Goal: Task Accomplishment & Management: Complete application form

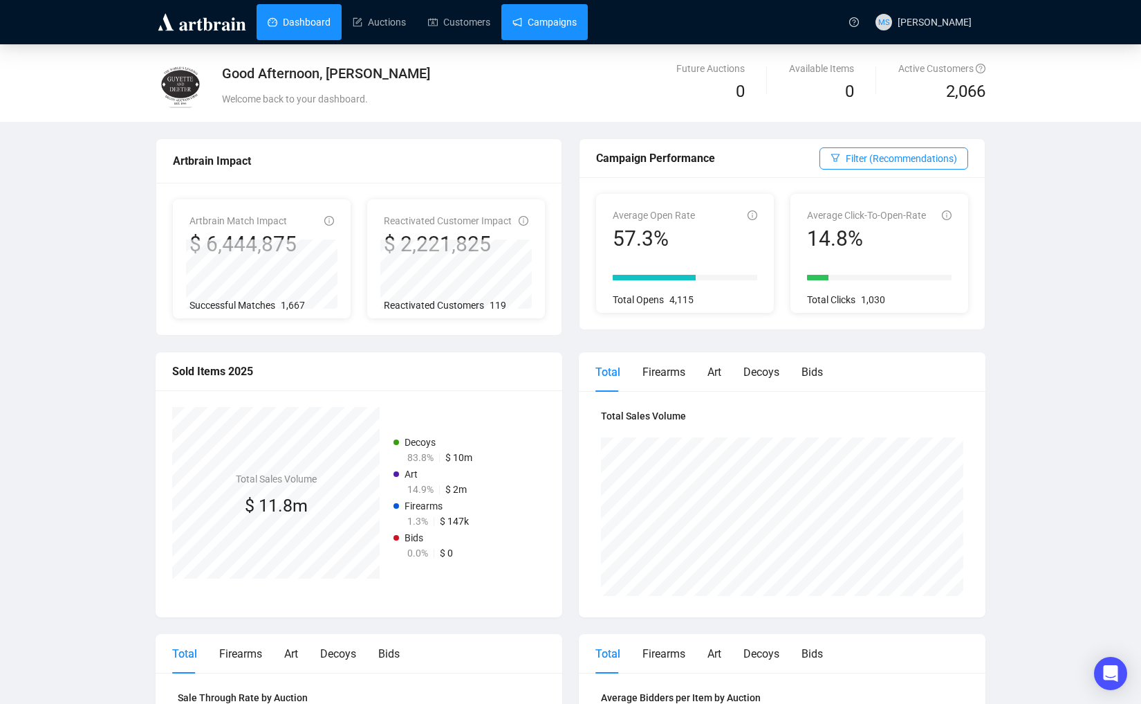
click at [538, 35] on link "Campaigns" at bounding box center [545, 22] width 64 height 36
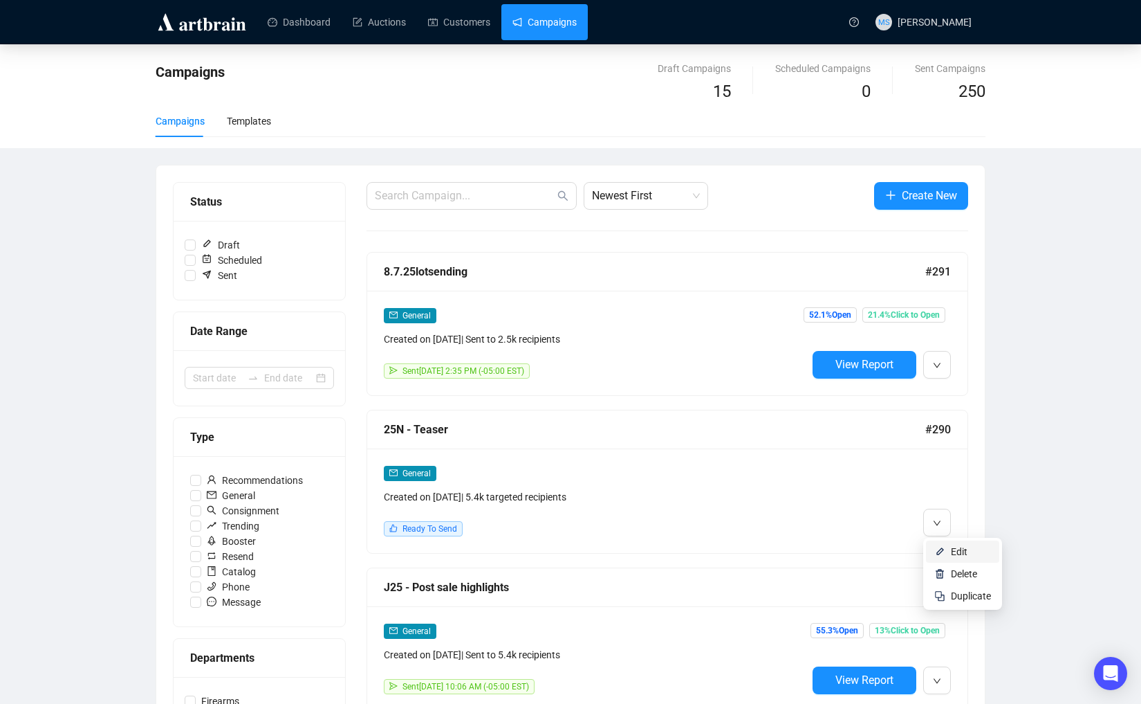
click at [967, 555] on span "Edit" at bounding box center [959, 551] width 17 height 11
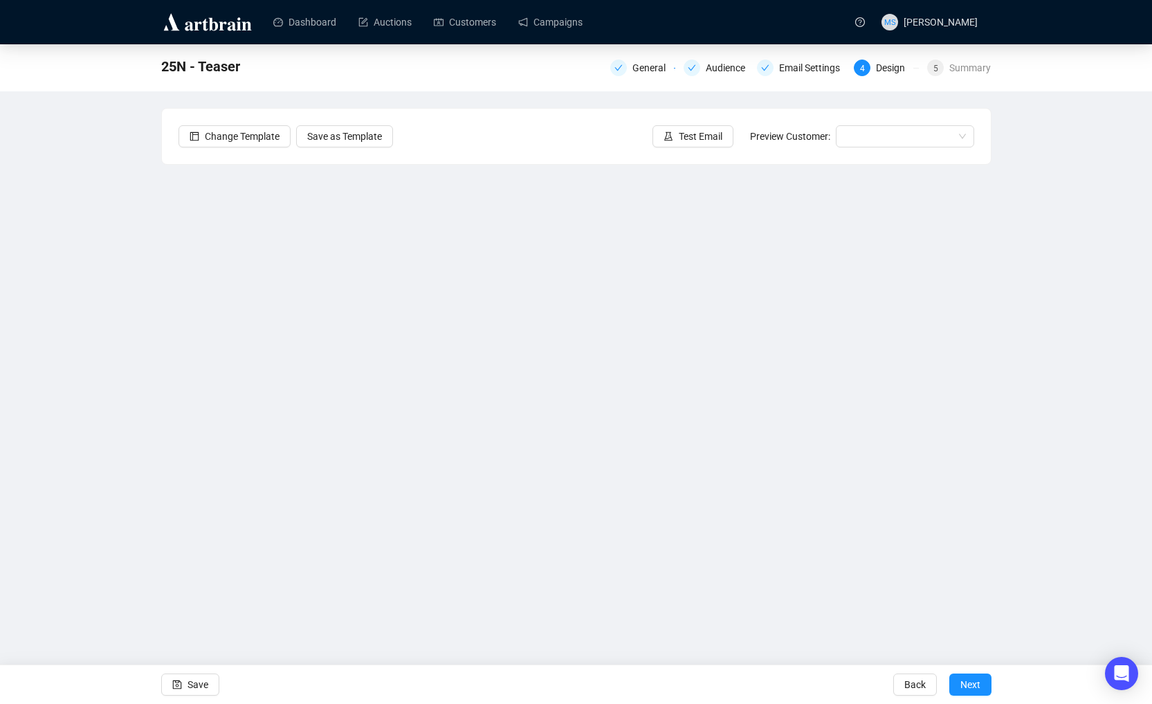
click at [120, 448] on div "25N - Teaser General Audience Email Settings 4 Design 5 Summary Change Template…" at bounding box center [576, 322] width 1152 height 557
click at [190, 690] on span "Save" at bounding box center [197, 684] width 21 height 39
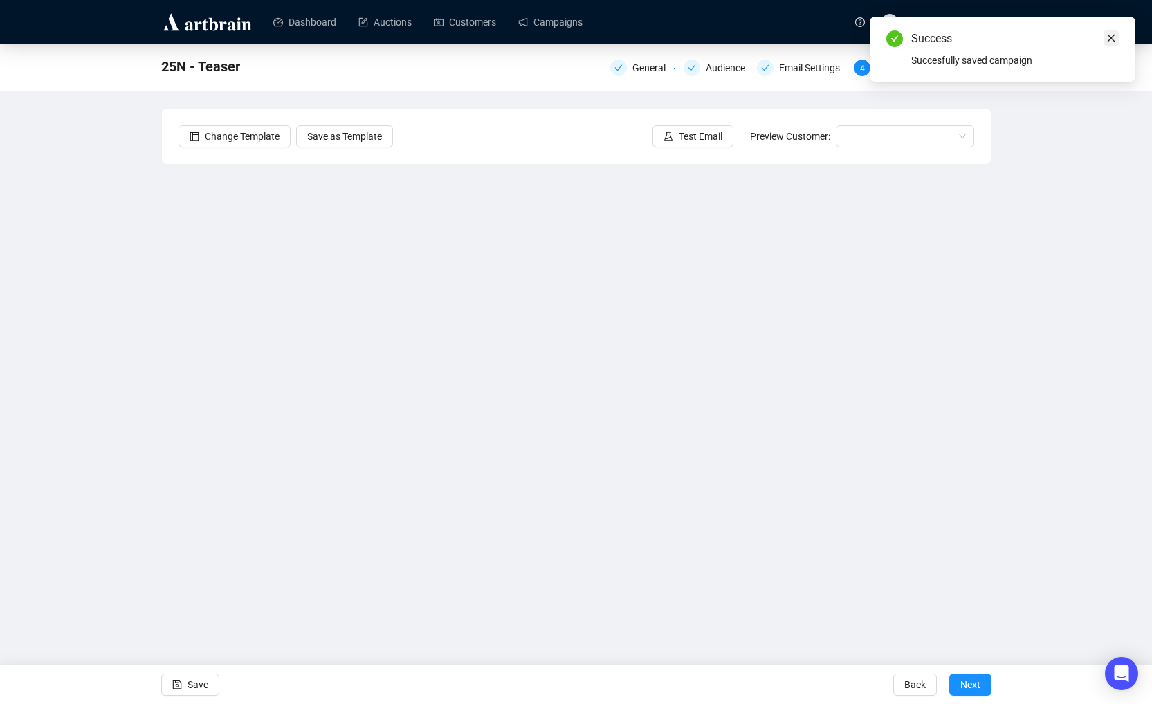
click at [1109, 43] on link "Close" at bounding box center [1110, 37] width 15 height 15
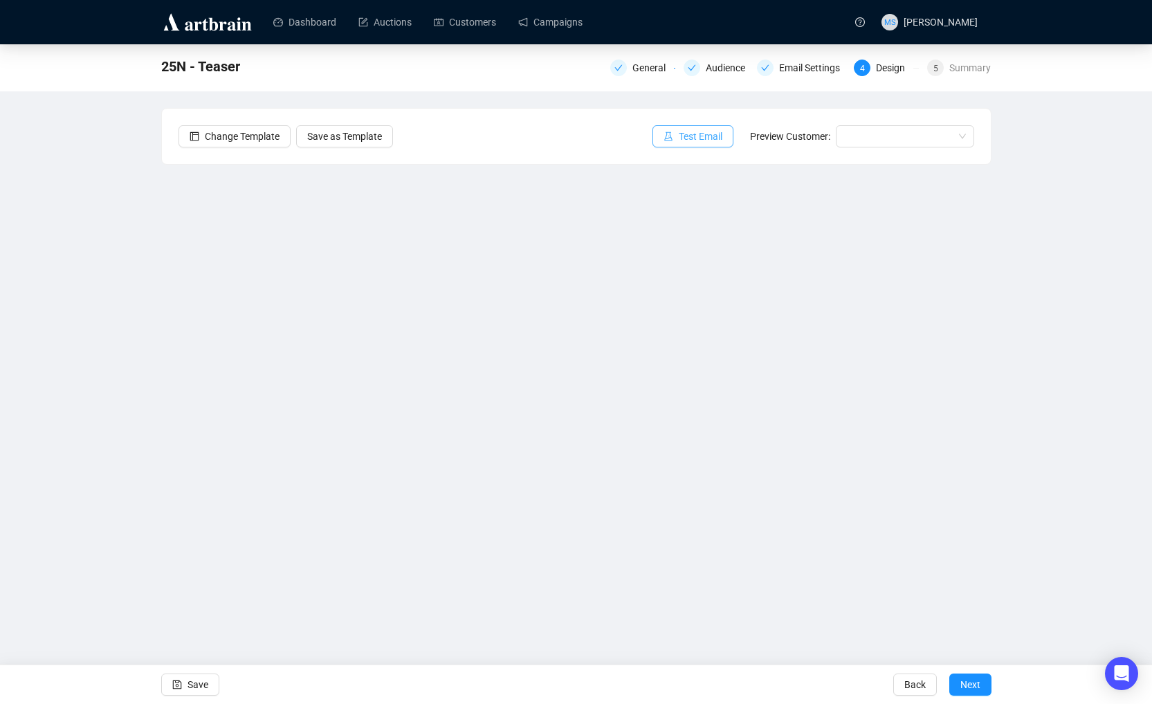
click at [673, 130] on span "button" at bounding box center [668, 136] width 10 height 15
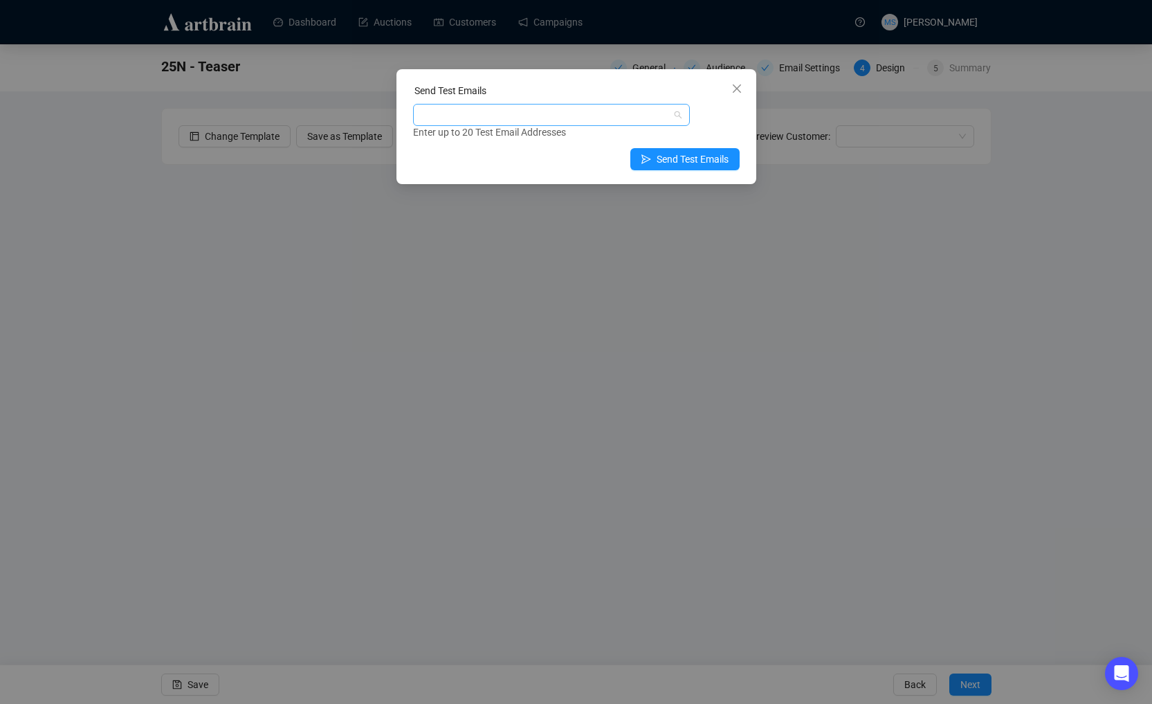
click at [540, 120] on div at bounding box center [544, 114] width 257 height 19
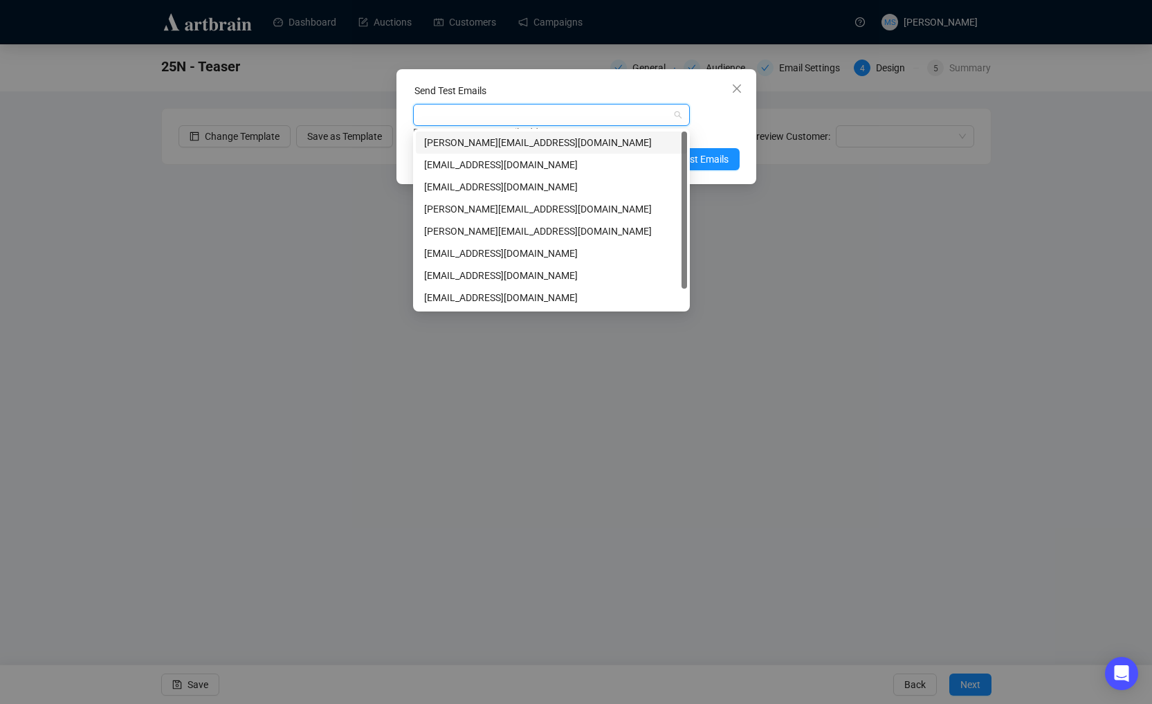
click at [514, 142] on div "[PERSON_NAME][EMAIL_ADDRESS][DOMAIN_NAME]" at bounding box center [551, 142] width 255 height 15
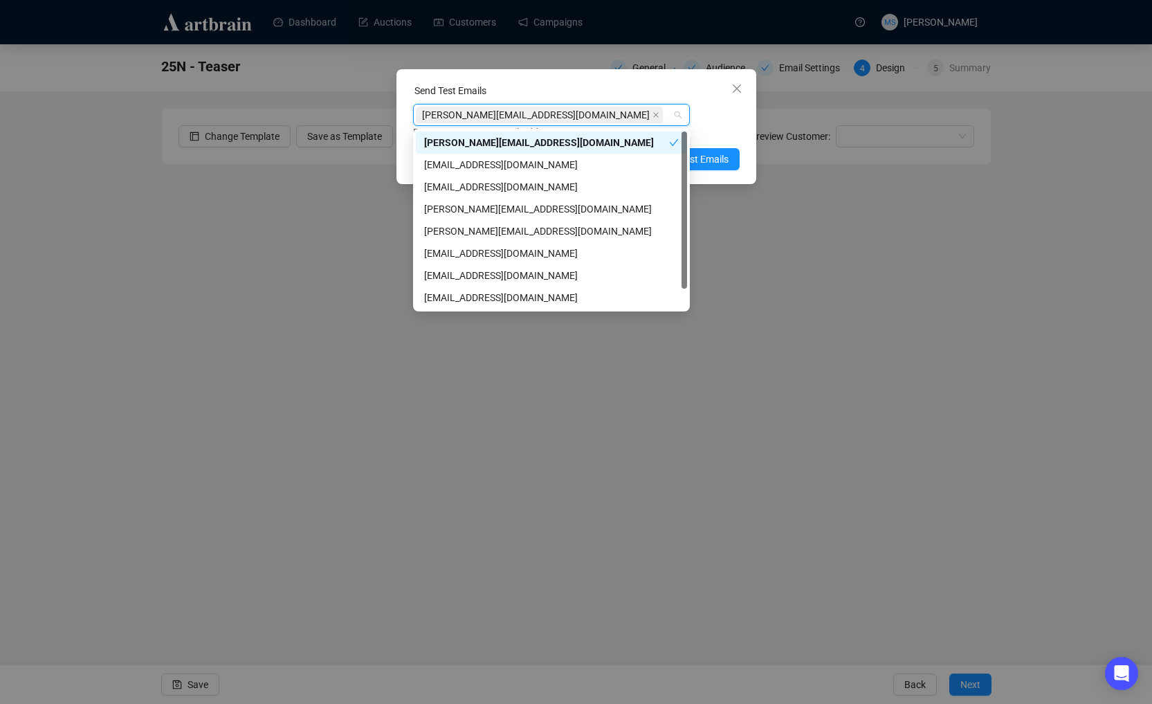
click at [710, 117] on div "[PERSON_NAME][EMAIL_ADDRESS][DOMAIN_NAME] Enter up to 20 Test Email Addresses" at bounding box center [576, 122] width 327 height 36
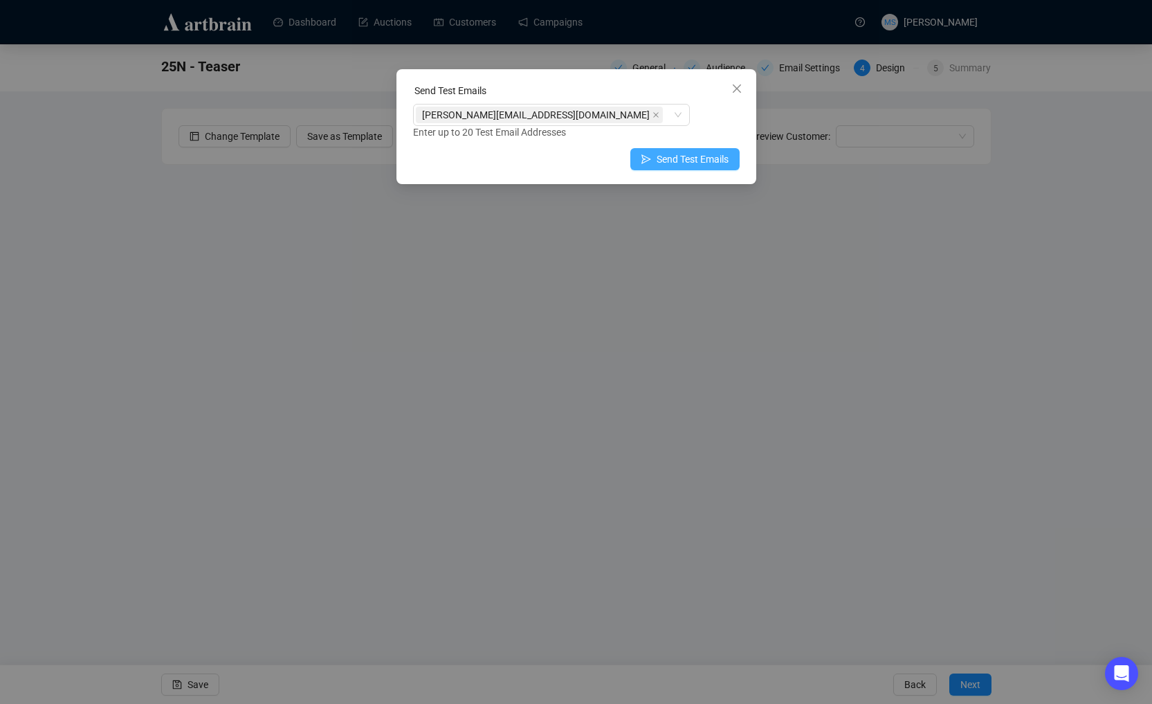
click at [708, 154] on span "Send Test Emails" at bounding box center [692, 158] width 72 height 15
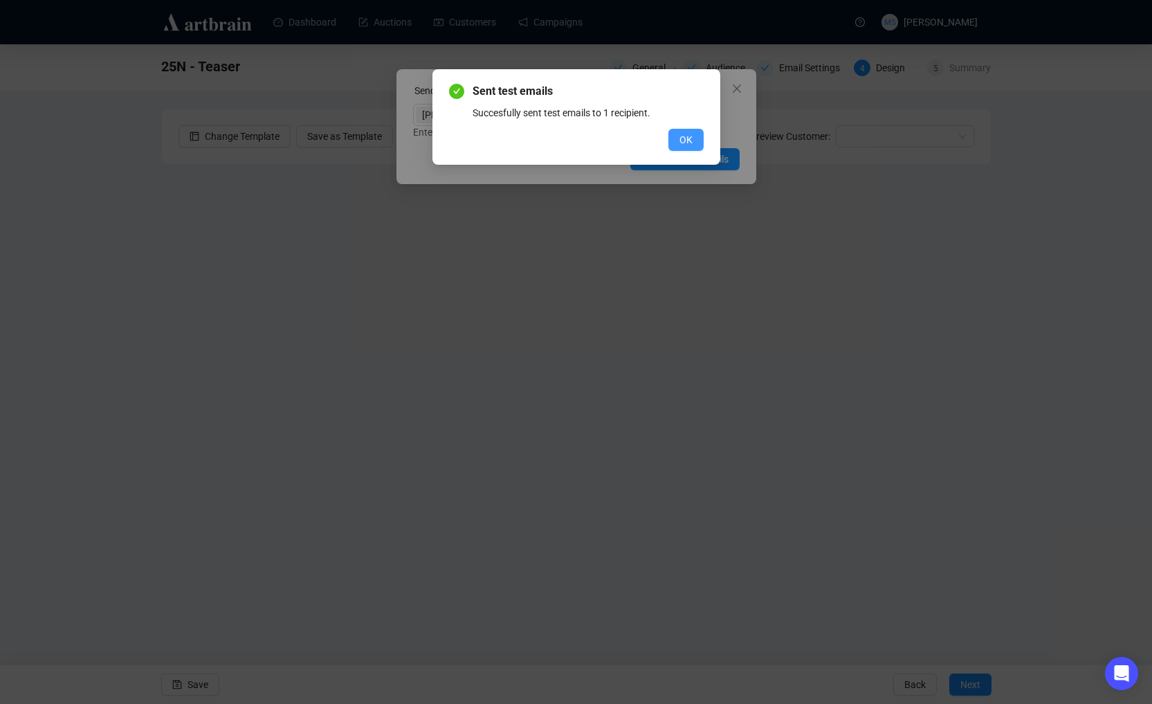
click at [686, 143] on span "OK" at bounding box center [685, 139] width 13 height 15
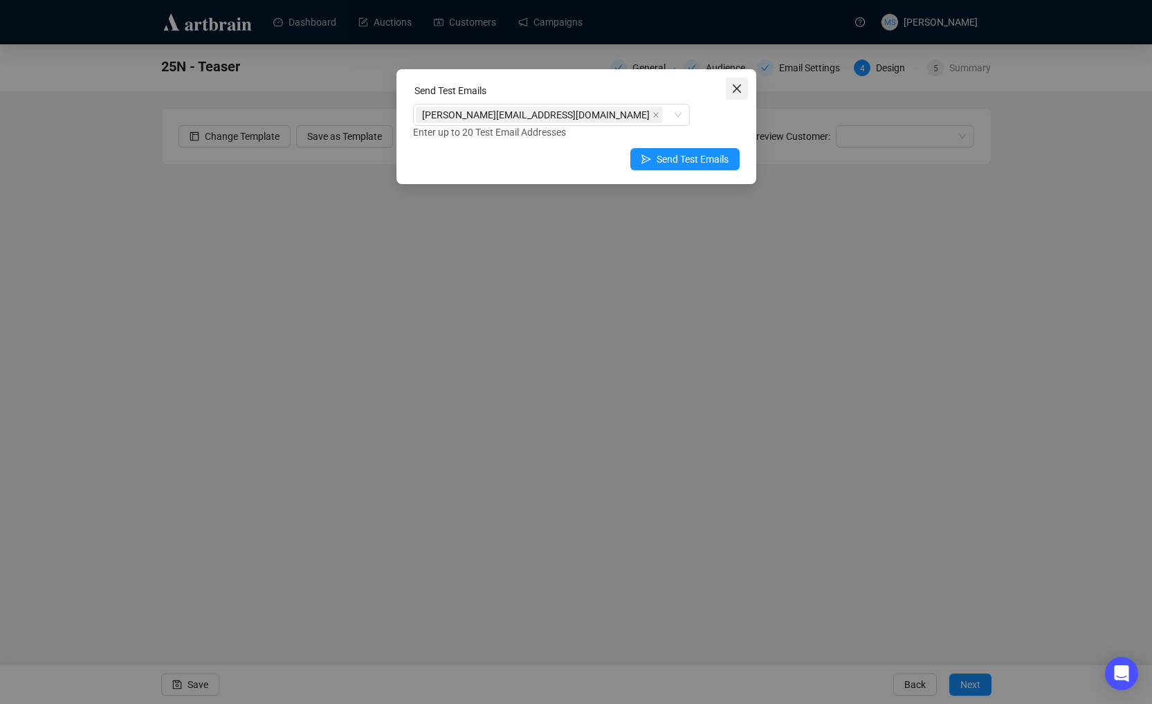
click at [737, 91] on icon "close" at bounding box center [736, 88] width 11 height 11
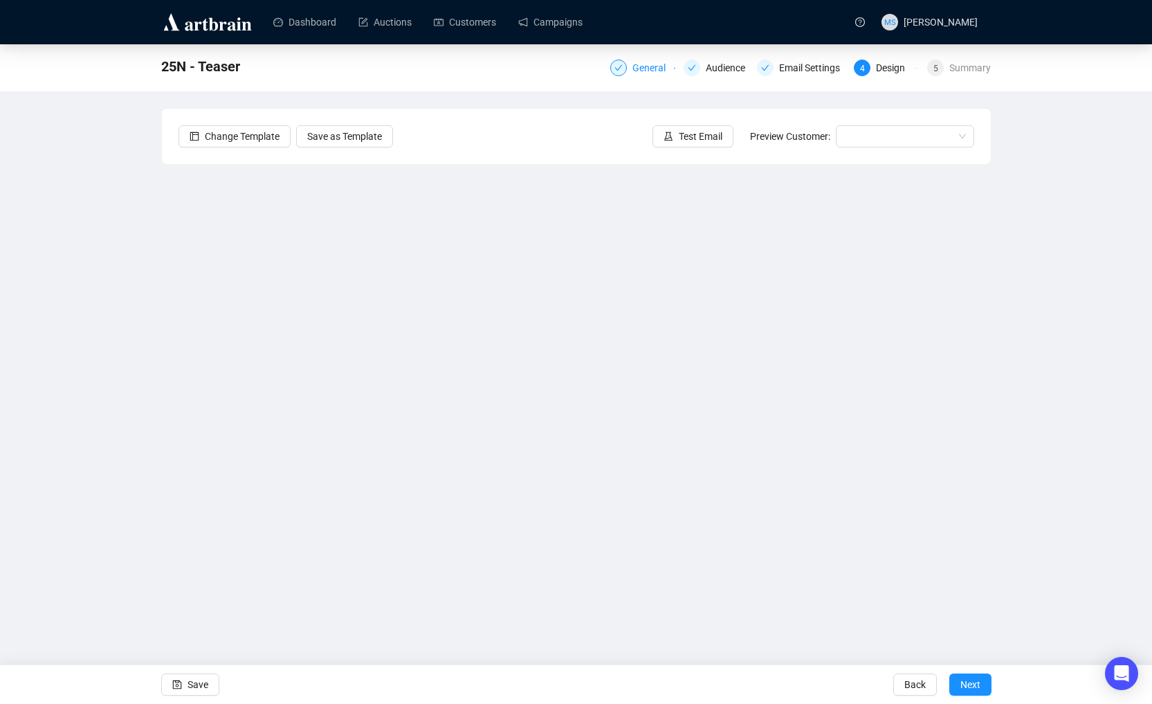
click at [650, 67] on div "General" at bounding box center [653, 67] width 42 height 17
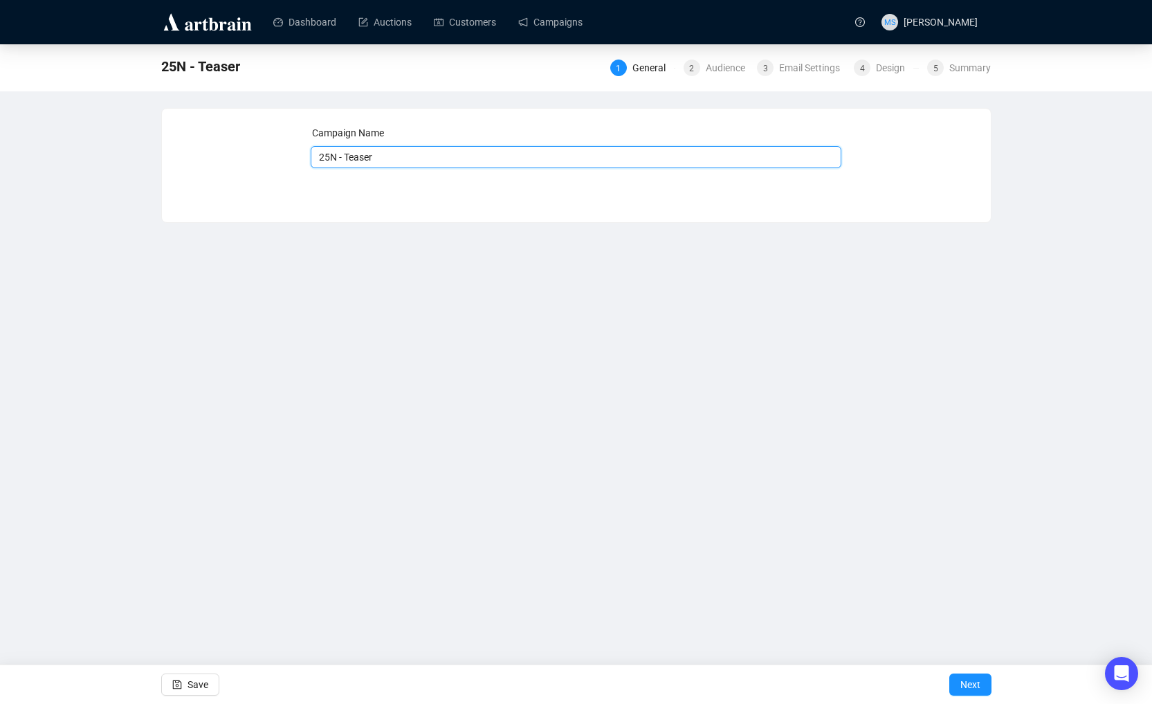
drag, startPoint x: 348, startPoint y: 153, endPoint x: 400, endPoint y: 154, distance: 51.9
click at [400, 154] on input "25N - Teaser" at bounding box center [576, 157] width 531 height 22
type input "25N - [PERSON_NAME]"
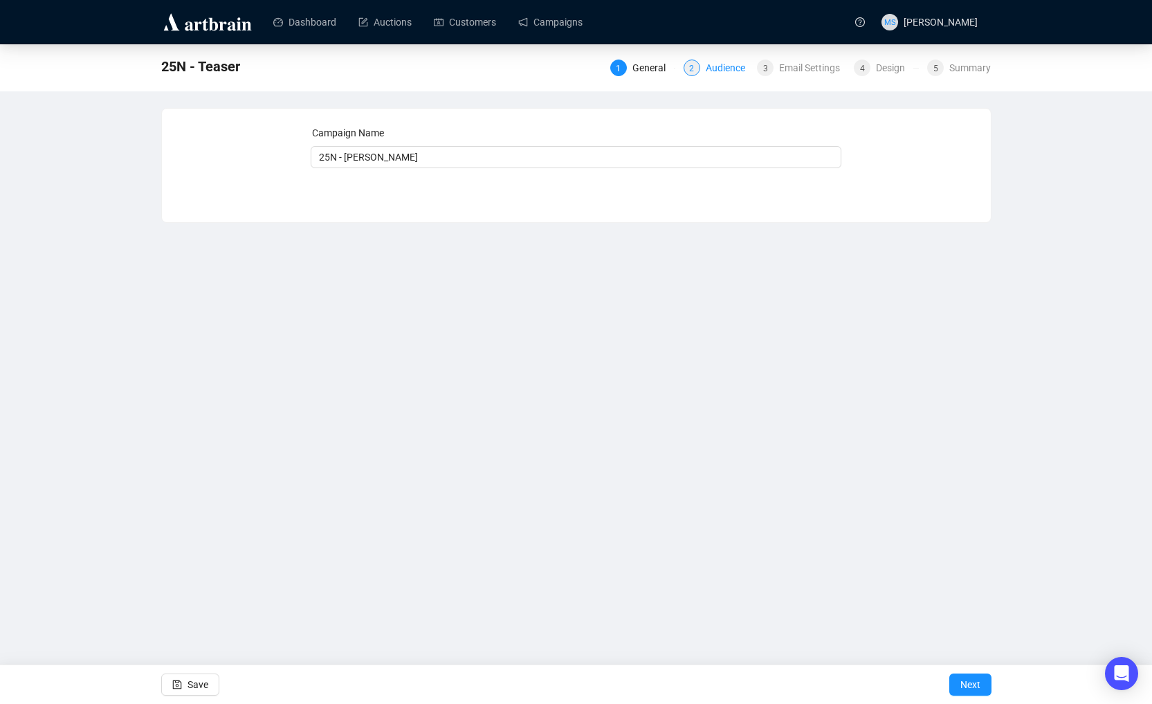
click at [732, 75] on div "Audience" at bounding box center [730, 67] width 48 height 17
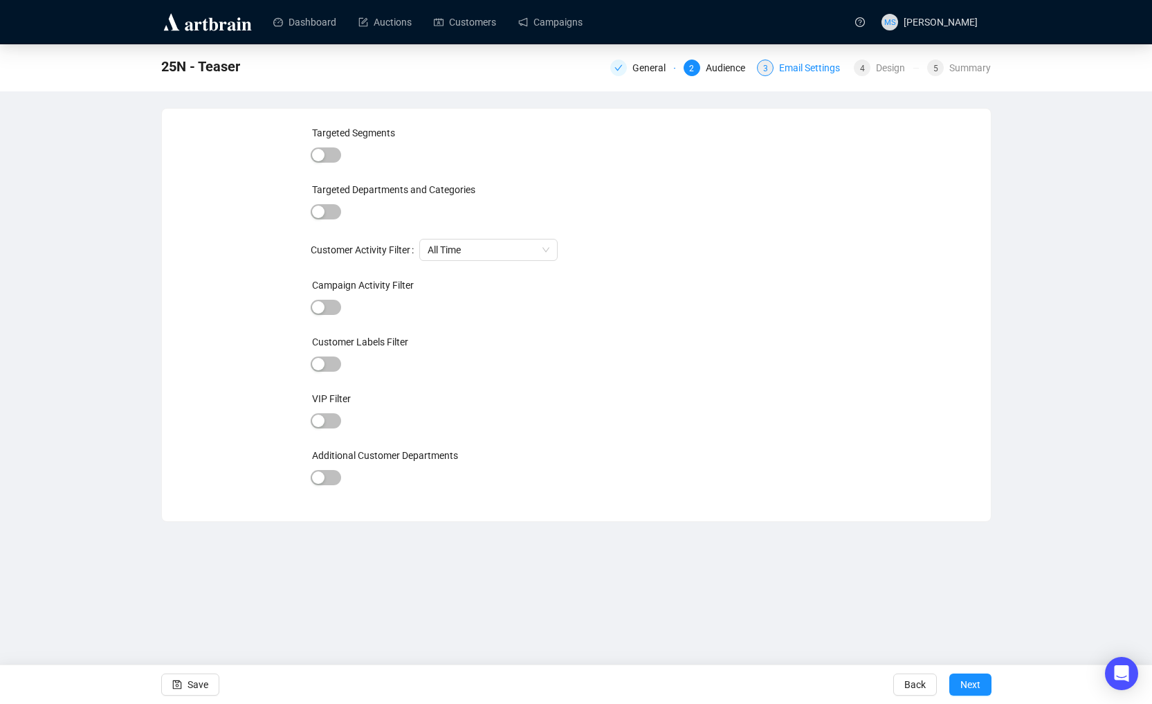
click at [793, 71] on div "Email Settings" at bounding box center [813, 67] width 69 height 17
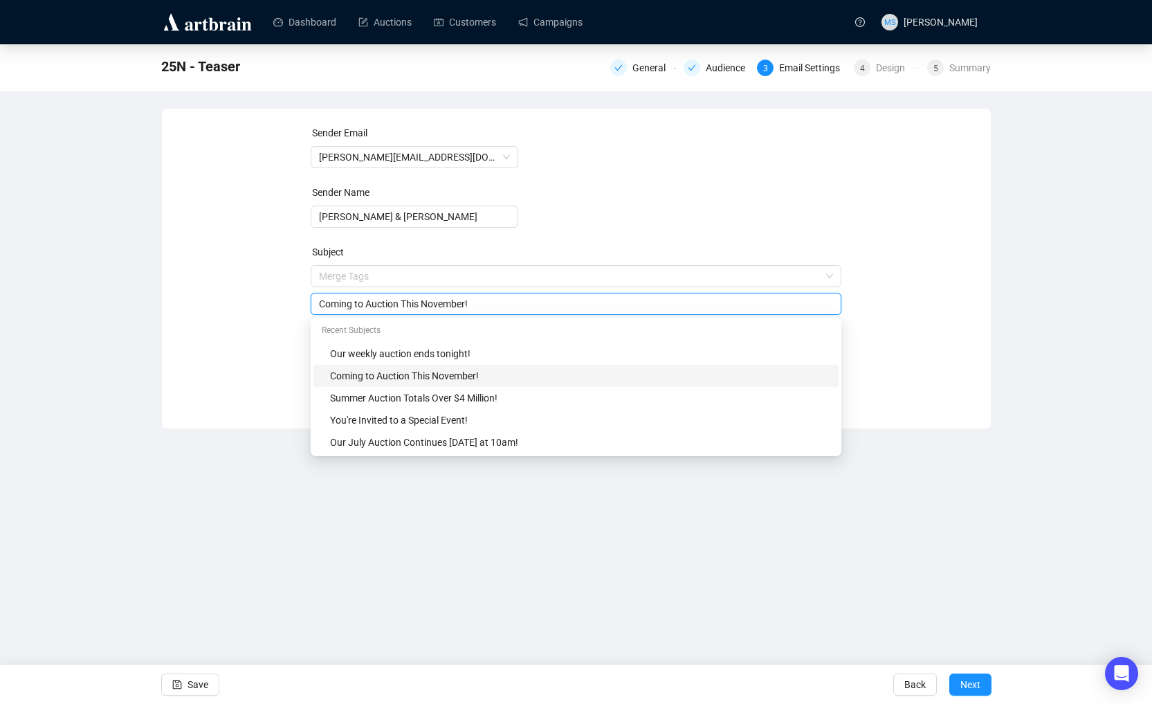
drag, startPoint x: 505, startPoint y: 275, endPoint x: 302, endPoint y: 271, distance: 202.7
click at [301, 274] on div "Sender Email [PERSON_NAME][EMAIL_ADDRESS][DOMAIN_NAME] Sender Name [PERSON_NAME…" at bounding box center [576, 258] width 796 height 266
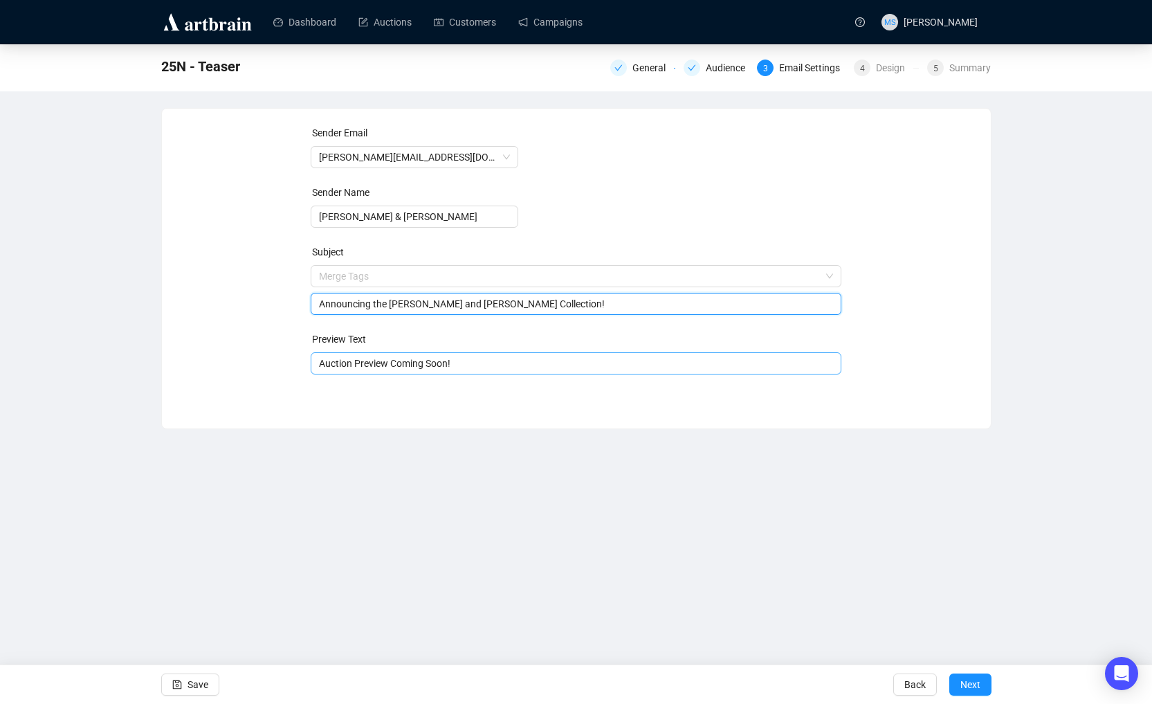
type input "Announcing the [PERSON_NAME] and [PERSON_NAME] Collection!"
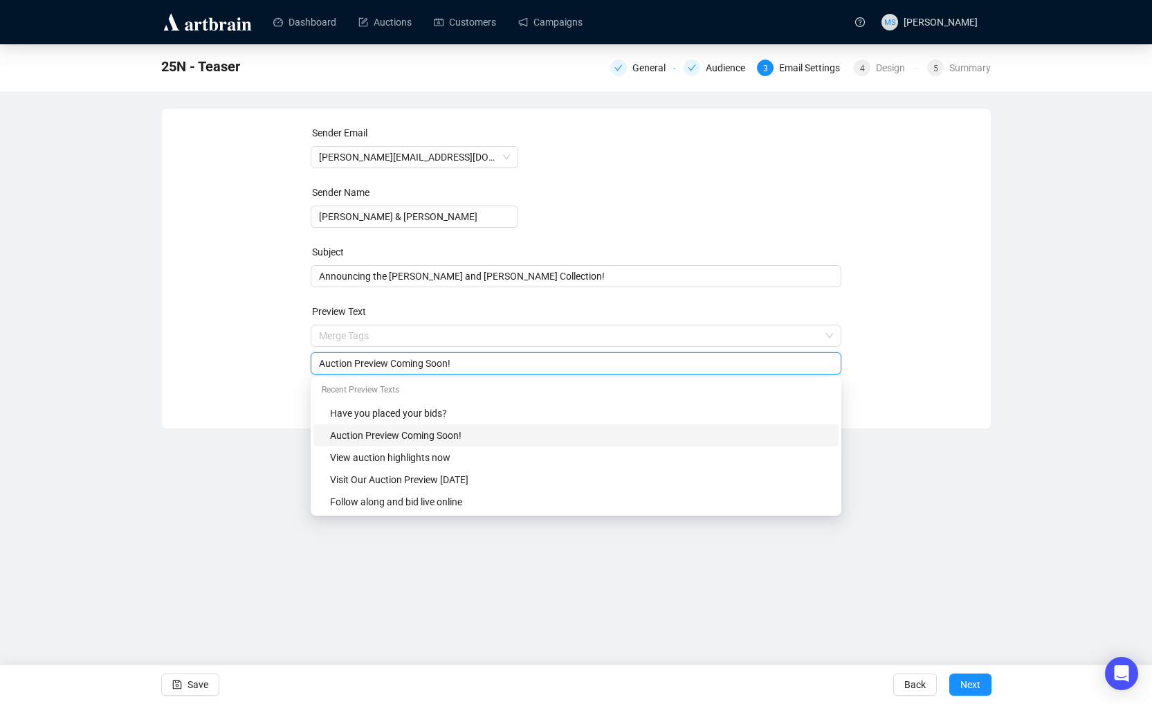
drag, startPoint x: 481, startPoint y: 367, endPoint x: 306, endPoint y: 364, distance: 175.0
click at [306, 364] on div "Sender Email [PERSON_NAME][EMAIL_ADDRESS][DOMAIN_NAME] Sender Name [PERSON_NAME…" at bounding box center [576, 258] width 796 height 266
type input "To be offered this November"
click at [180, 380] on div "Sender Email [PERSON_NAME][EMAIL_ADDRESS][DOMAIN_NAME] Sender Name [PERSON_NAME…" at bounding box center [576, 258] width 796 height 266
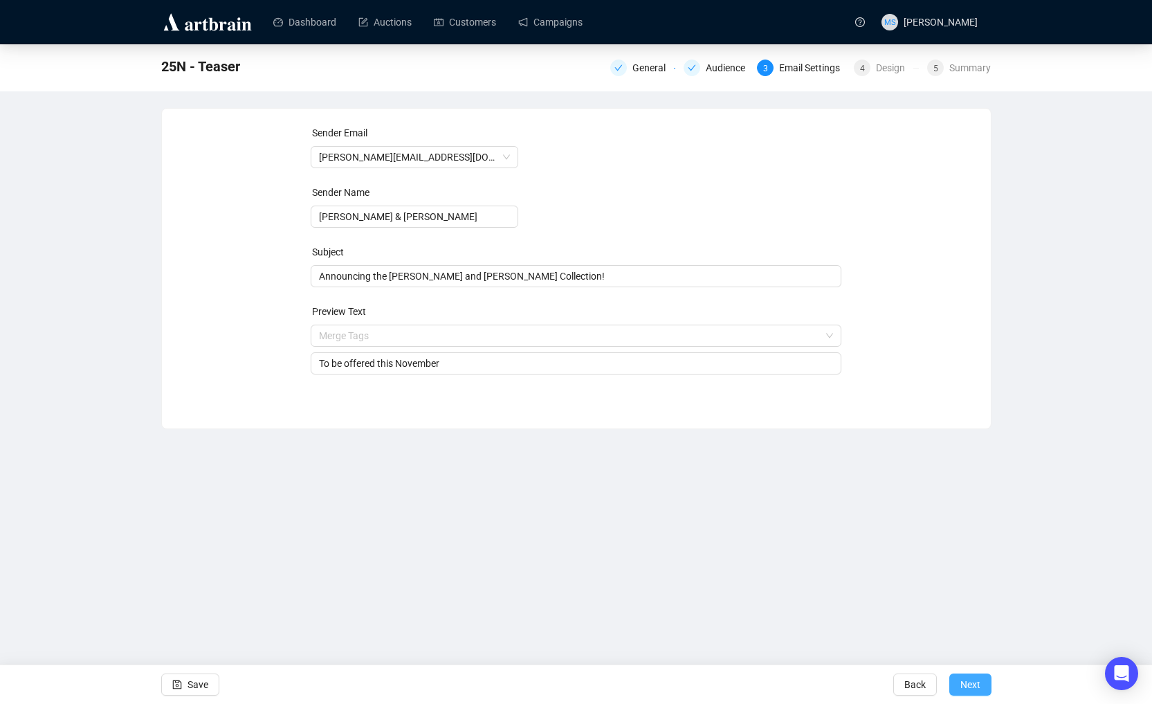
click at [975, 681] on span "Next" at bounding box center [970, 684] width 20 height 39
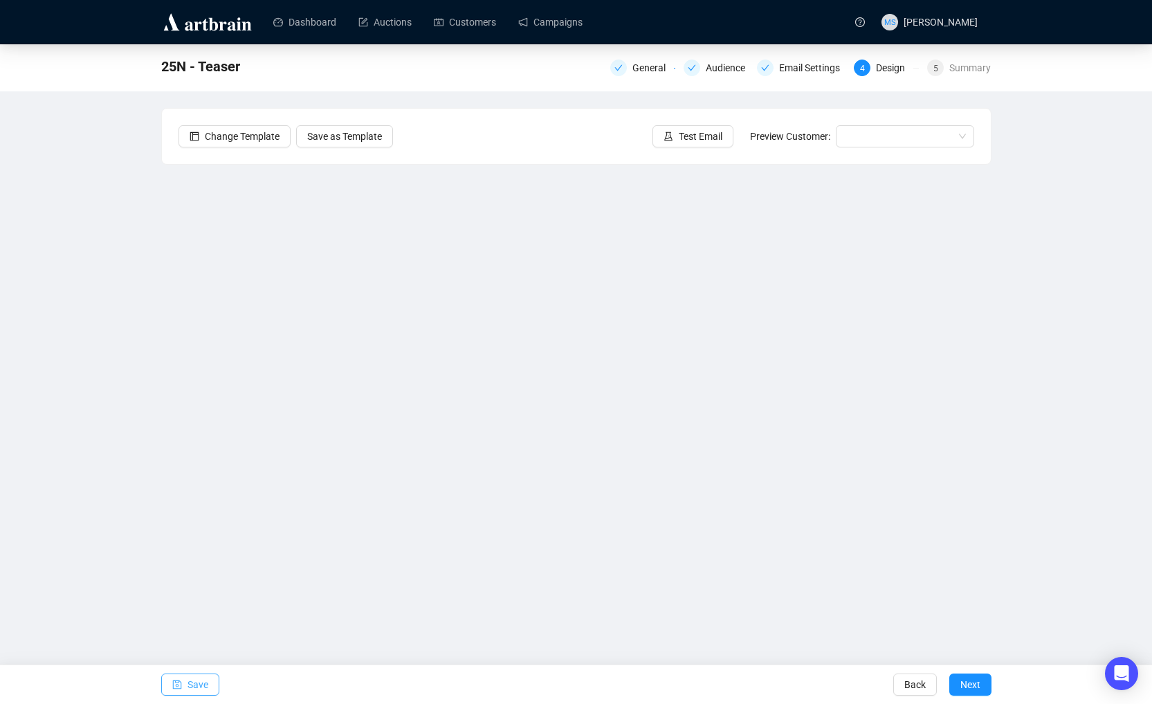
click at [208, 686] on button "Save" at bounding box center [190, 684] width 58 height 22
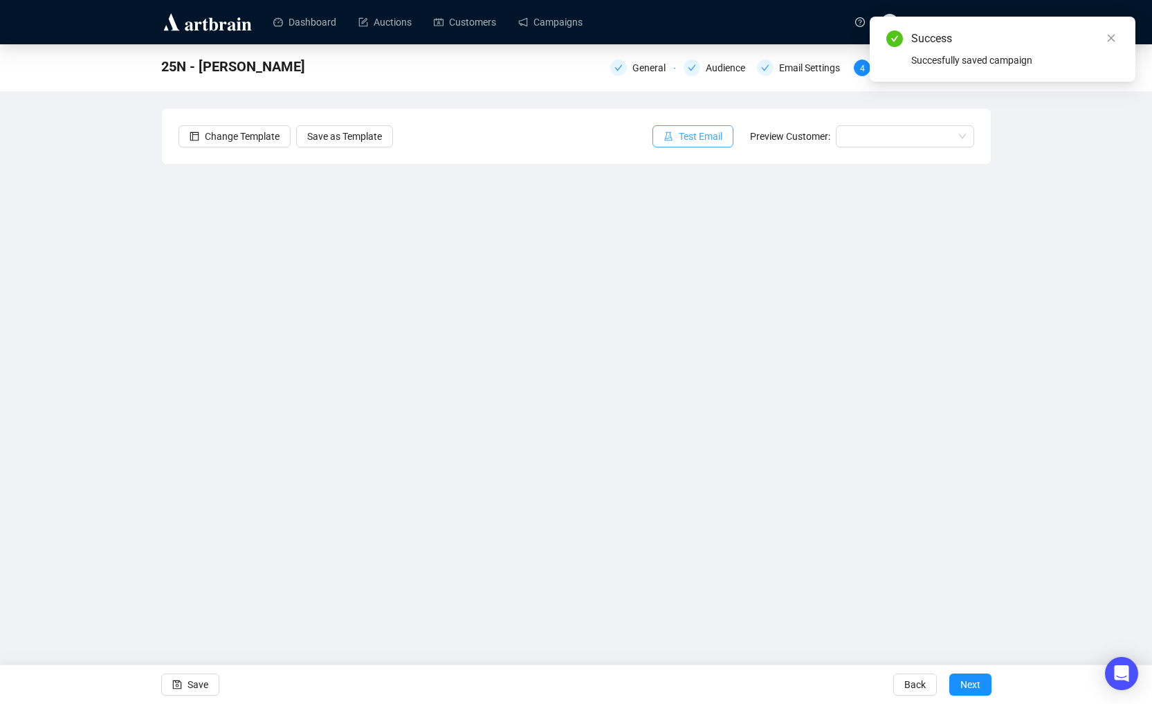
click at [683, 138] on span "Test Email" at bounding box center [701, 136] width 44 height 15
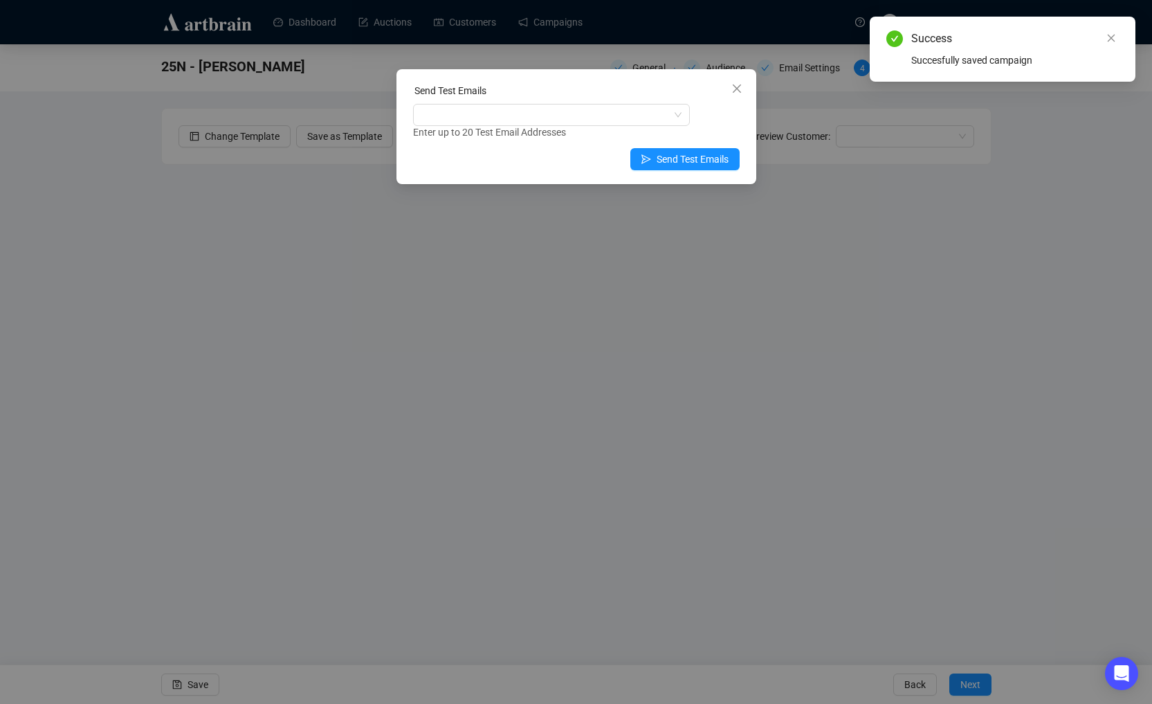
click at [575, 101] on div "Send Test Emails" at bounding box center [576, 93] width 327 height 21
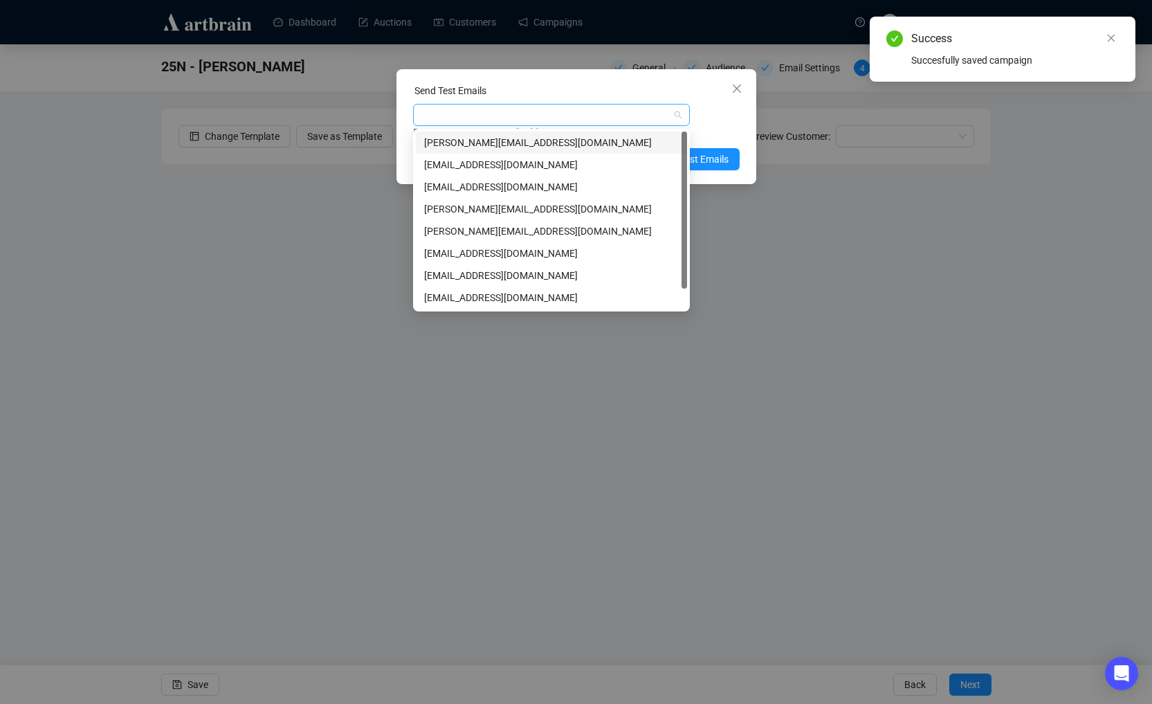
click at [572, 116] on div at bounding box center [544, 114] width 257 height 19
click at [579, 138] on div "[PERSON_NAME][EMAIL_ADDRESS][DOMAIN_NAME]" at bounding box center [551, 142] width 255 height 15
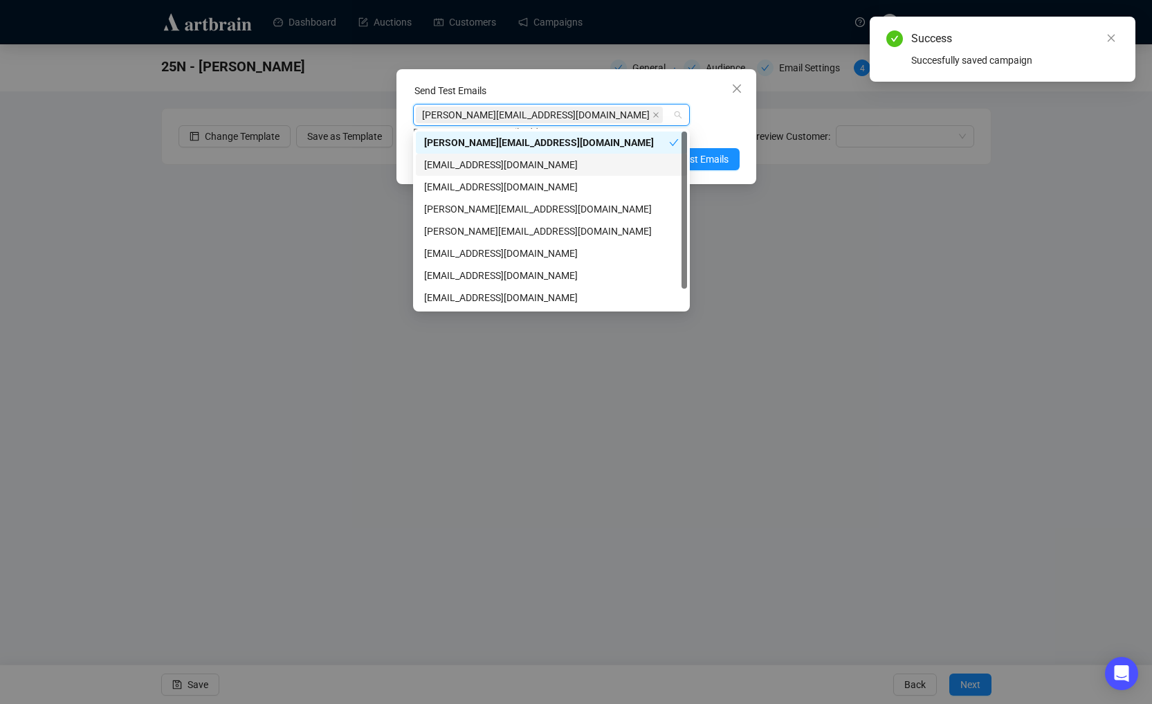
click at [744, 129] on div "Send Test Emails [PERSON_NAME][EMAIL_ADDRESS][DOMAIN_NAME] Enter up to 20 Test …" at bounding box center [576, 126] width 360 height 115
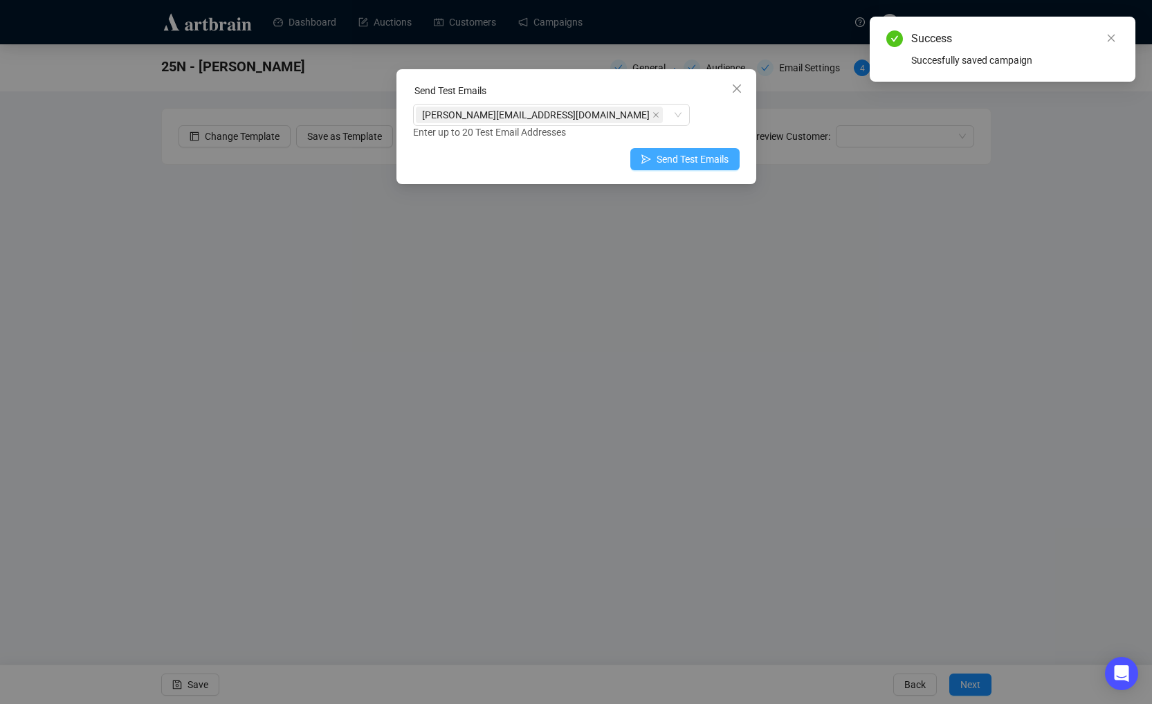
click at [706, 154] on span "Send Test Emails" at bounding box center [692, 158] width 72 height 15
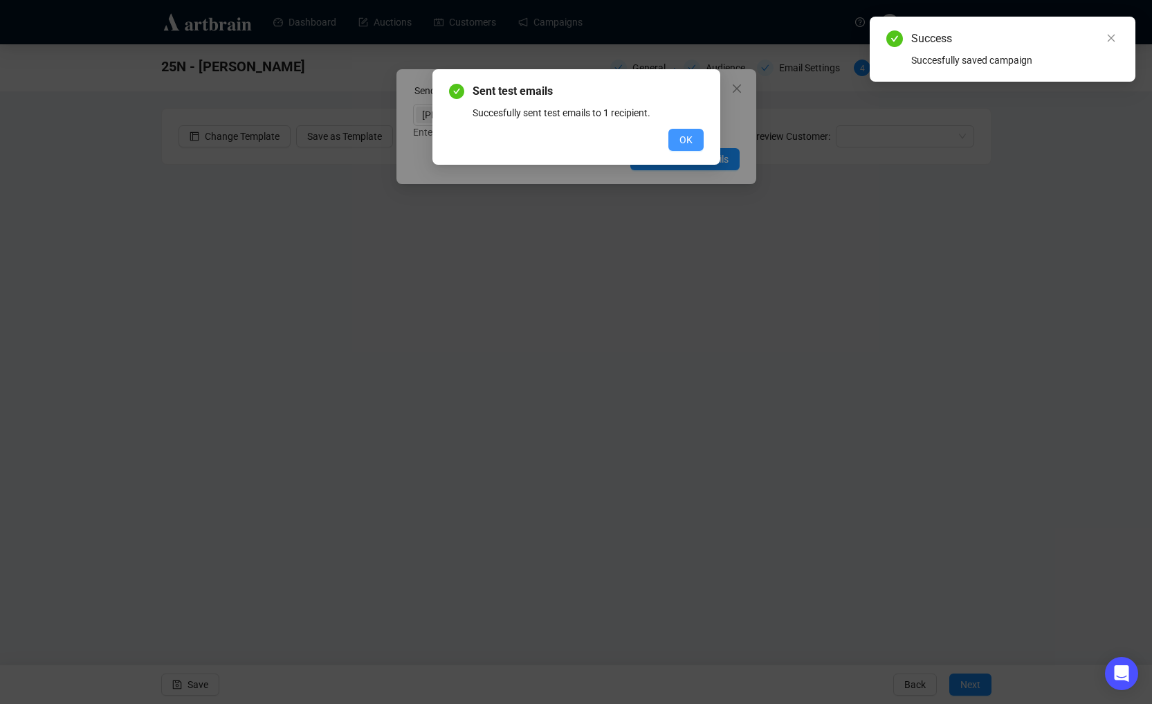
click at [695, 135] on button "OK" at bounding box center [685, 140] width 35 height 22
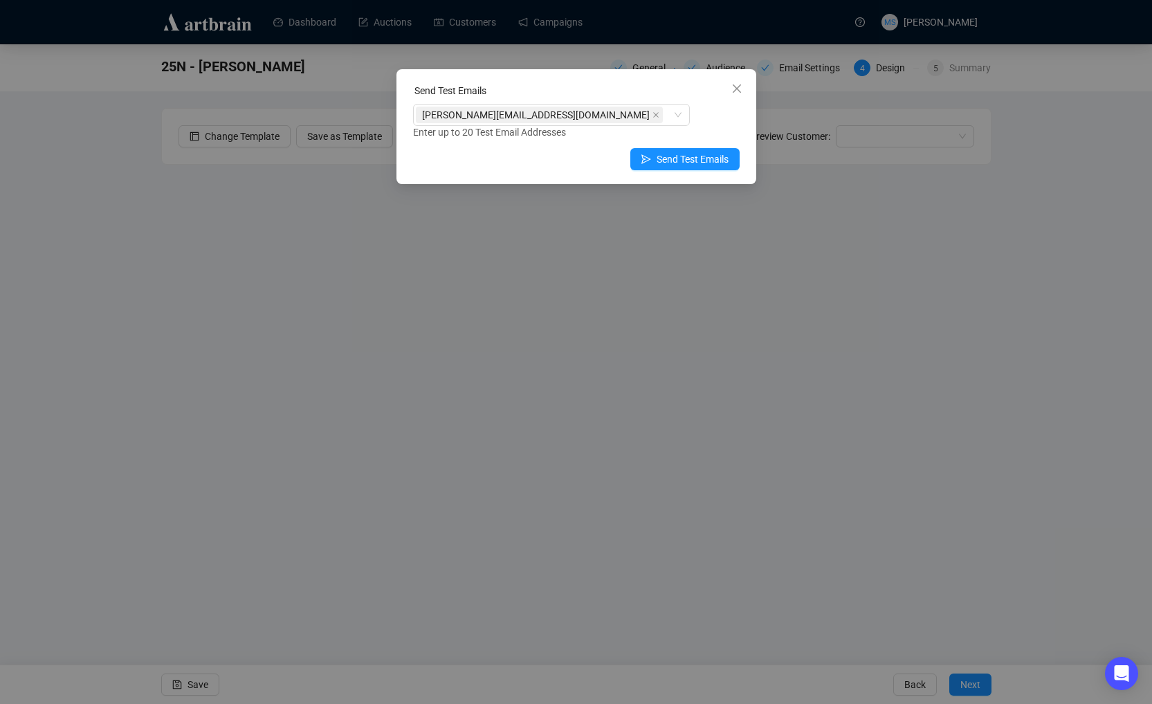
click at [1089, 158] on div "Send Test Emails [PERSON_NAME][EMAIL_ADDRESS][DOMAIN_NAME] Enter up to 20 Test …" at bounding box center [576, 352] width 1152 height 704
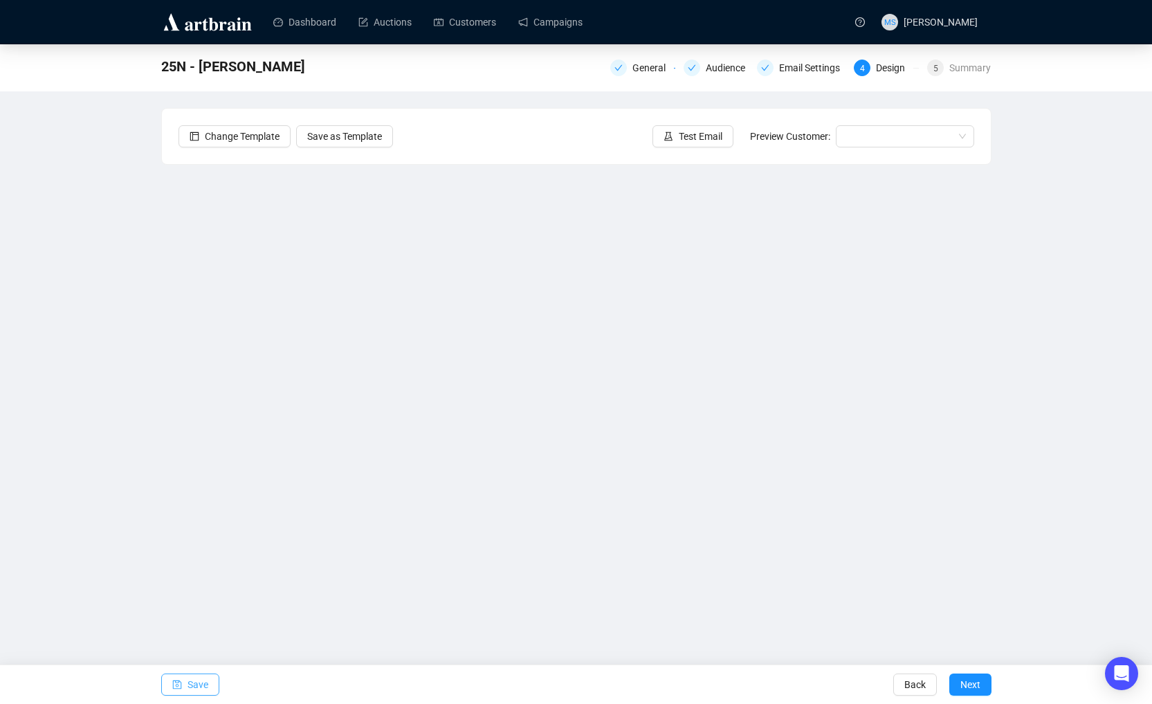
click at [181, 690] on span "button" at bounding box center [177, 684] width 10 height 39
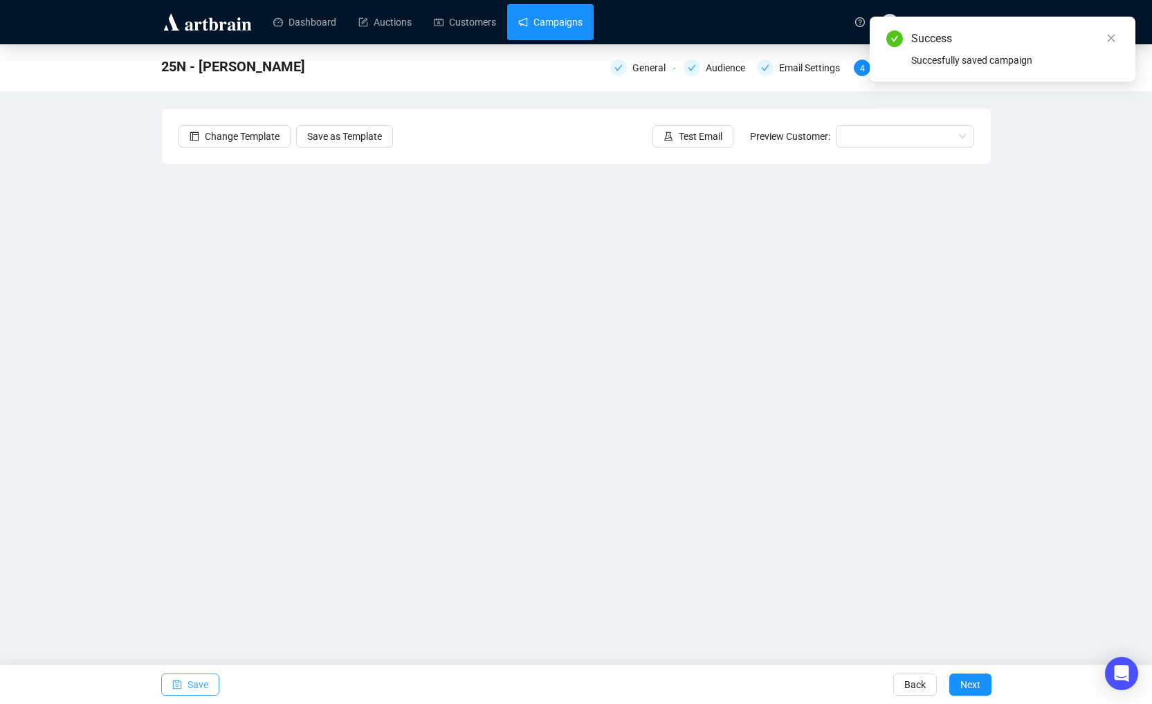
click at [566, 28] on link "Campaigns" at bounding box center [550, 22] width 64 height 36
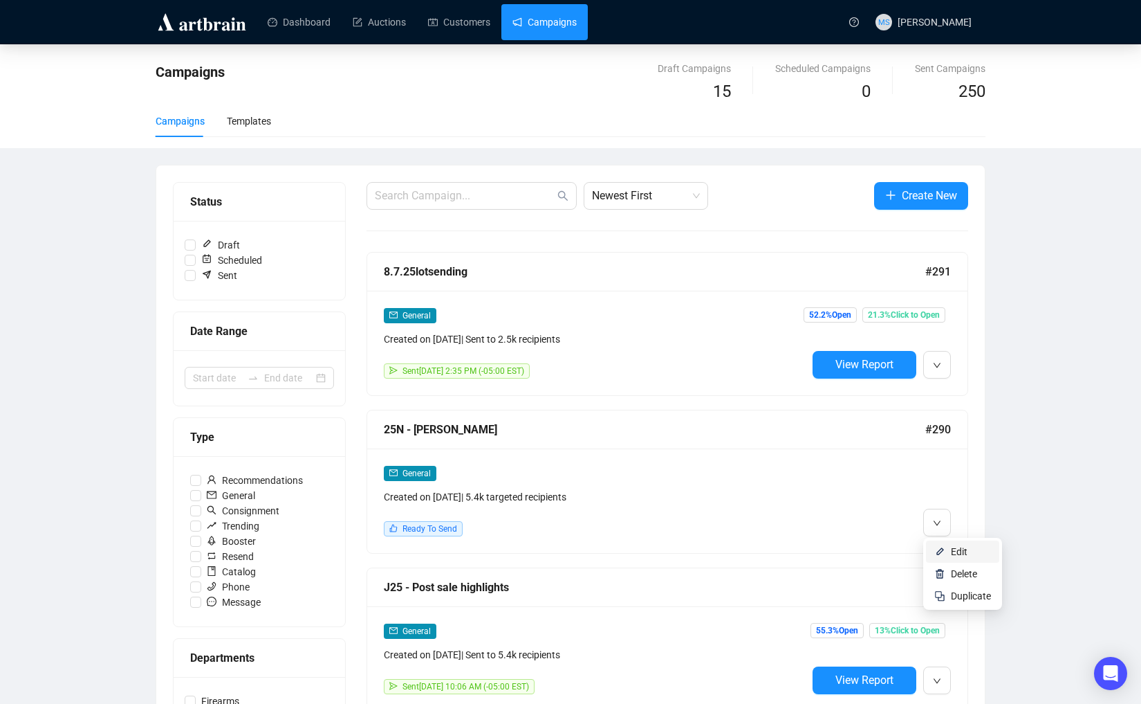
click at [944, 553] on img at bounding box center [940, 551] width 11 height 11
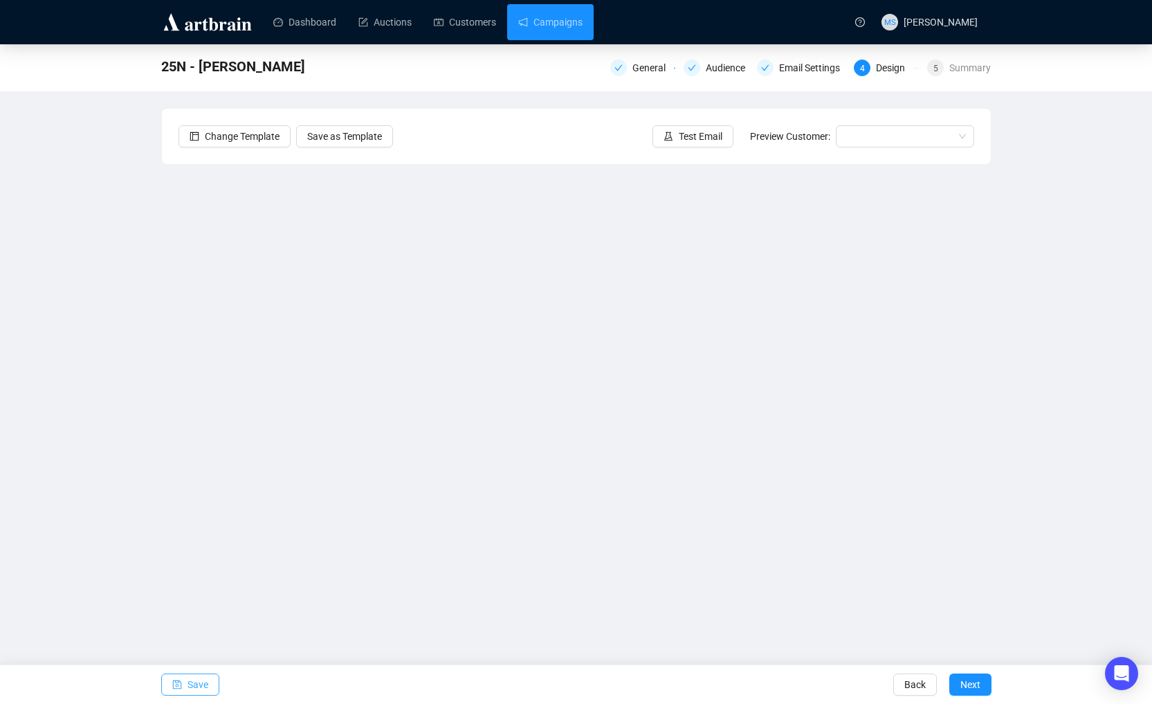
click at [193, 681] on span "Save" at bounding box center [197, 684] width 21 height 39
drag, startPoint x: 172, startPoint y: 688, endPoint x: 164, endPoint y: 662, distance: 27.6
click at [173, 688] on icon "save" at bounding box center [177, 684] width 10 height 10
click at [986, 686] on button "Next" at bounding box center [970, 684] width 42 height 22
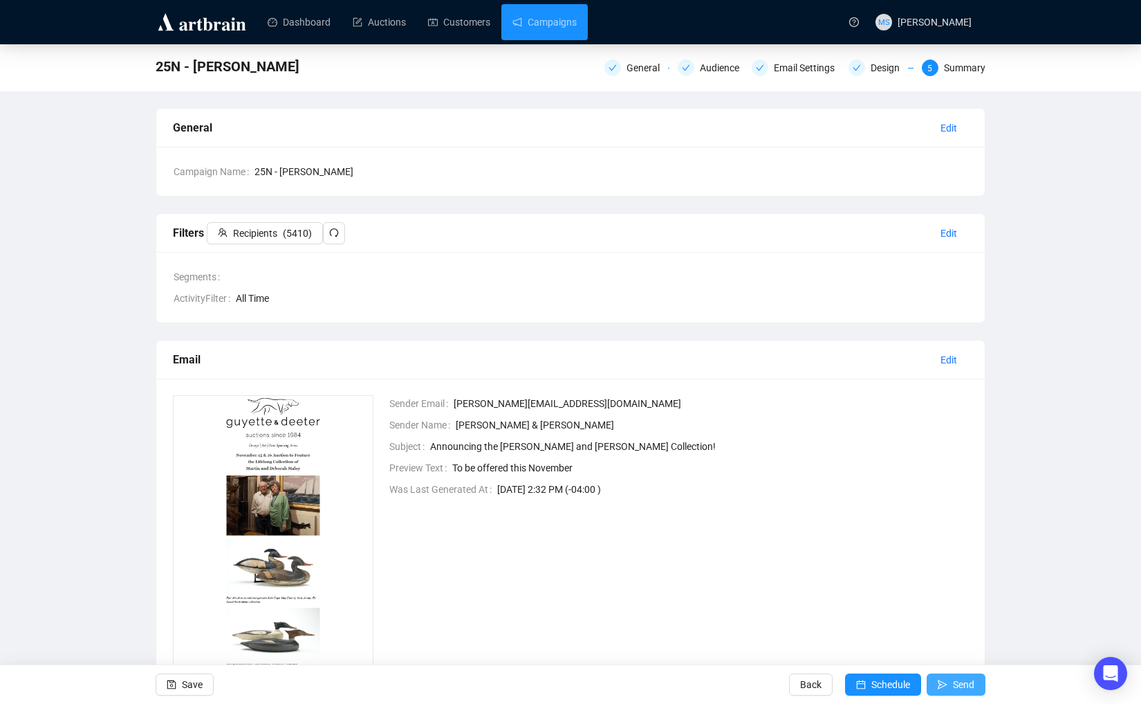
click at [961, 691] on span "Send" at bounding box center [963, 684] width 21 height 39
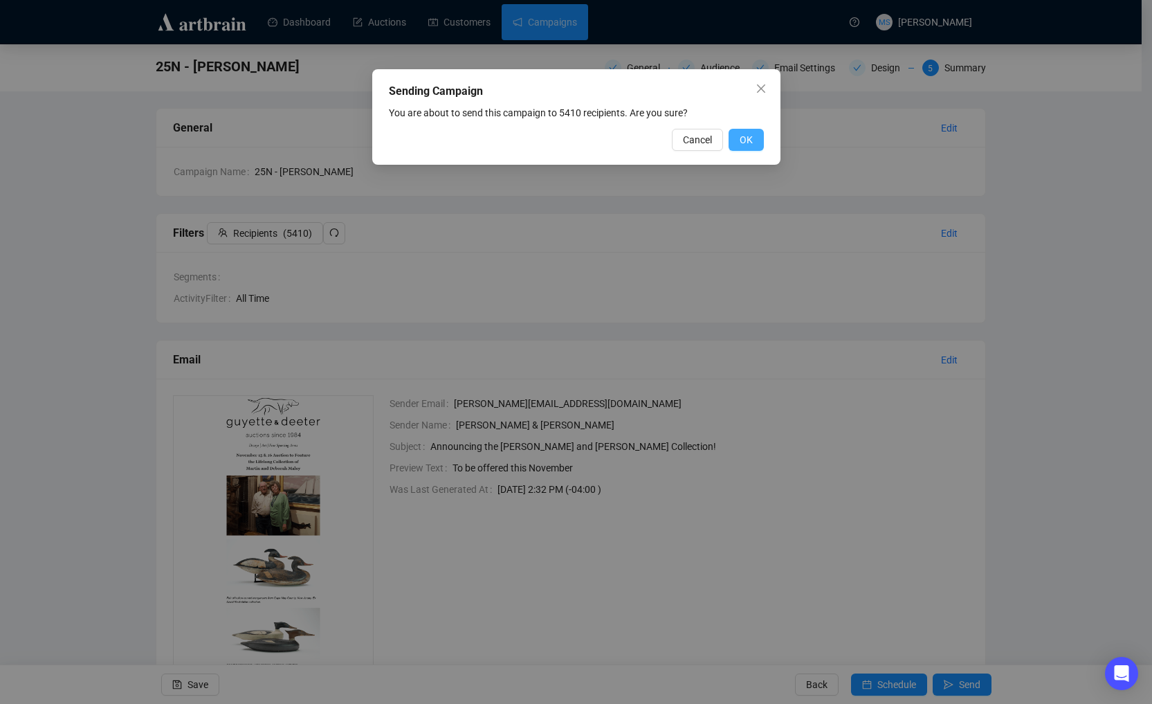
click at [753, 141] on button "OK" at bounding box center [745, 140] width 35 height 22
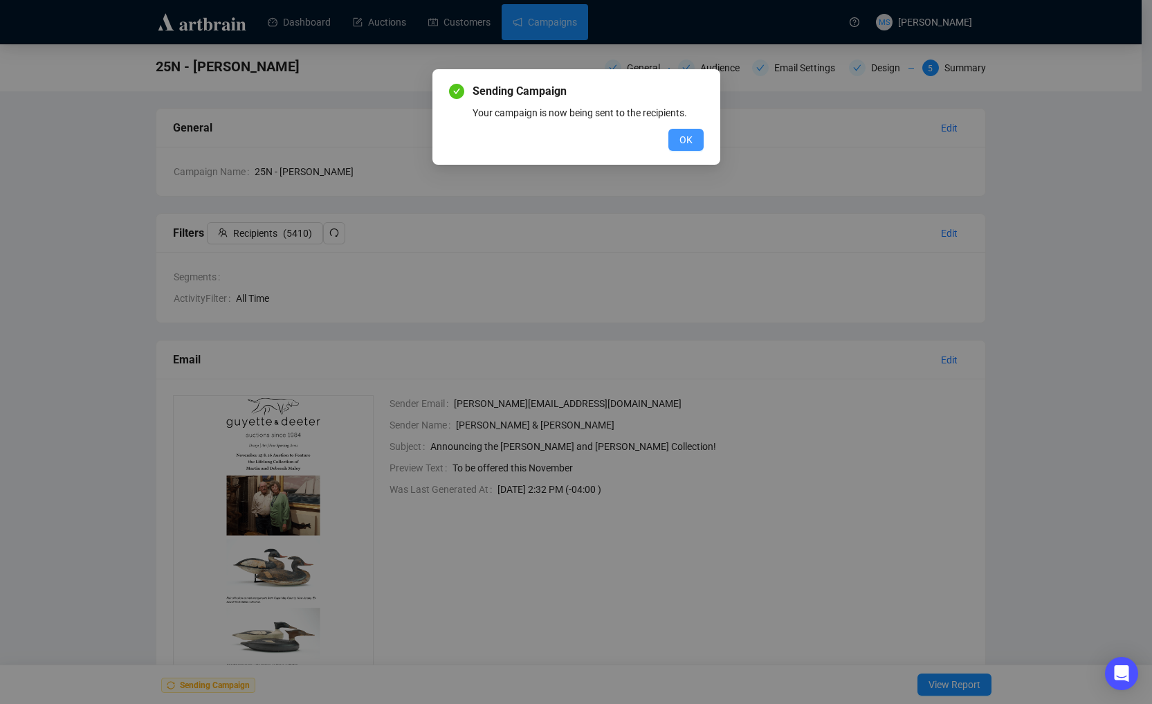
click at [692, 136] on button "OK" at bounding box center [685, 140] width 35 height 22
